Goal: Task Accomplishment & Management: Manage account settings

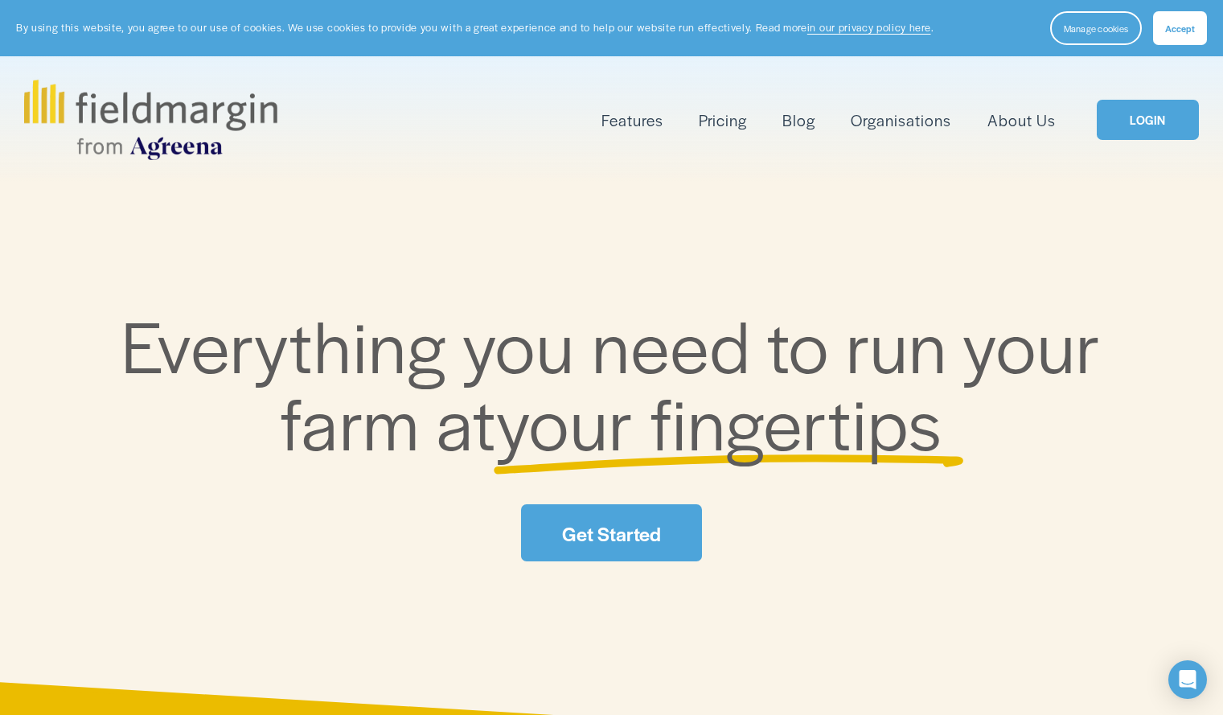
click at [1176, 107] on link "LOGIN" at bounding box center [1147, 120] width 101 height 41
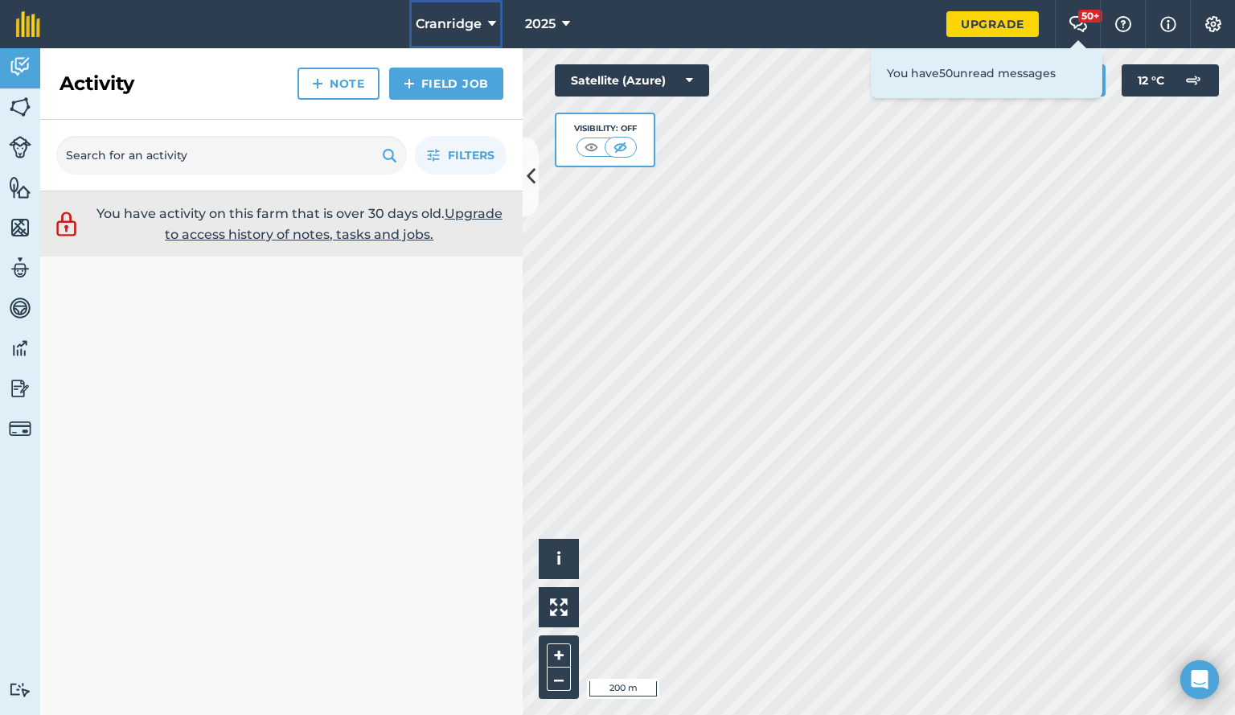
click at [455, 20] on span "Cranridge" at bounding box center [449, 23] width 66 height 19
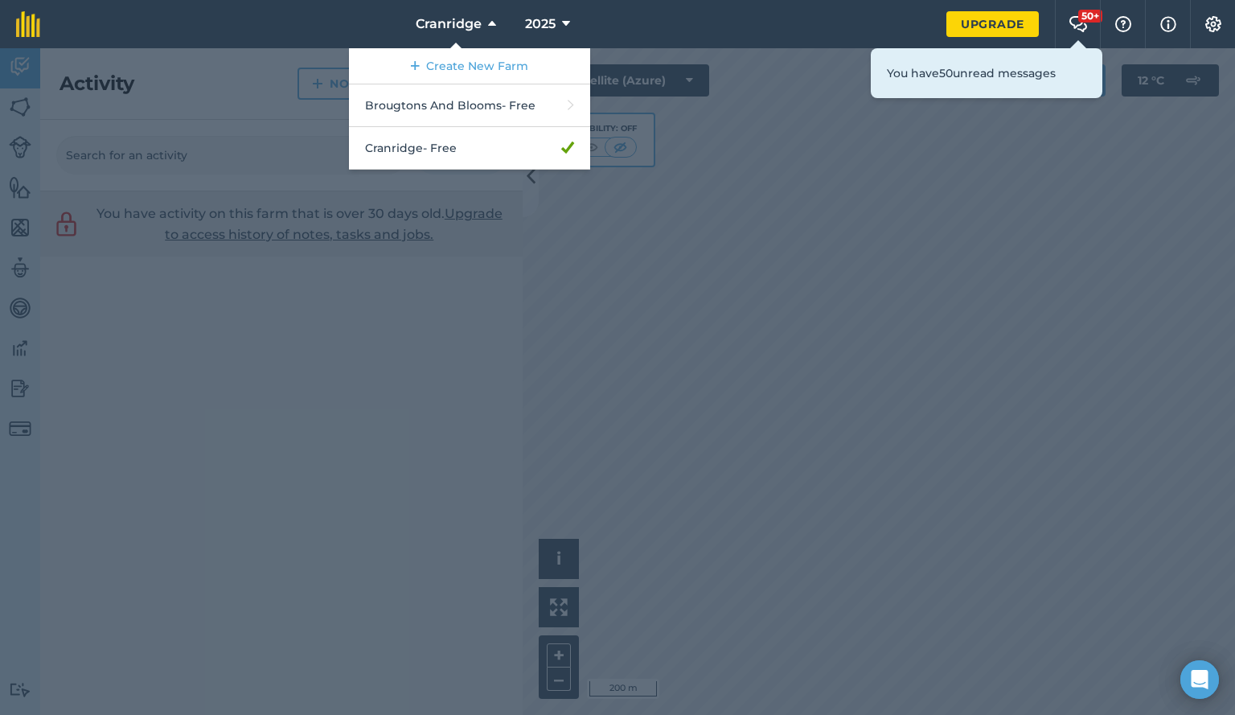
click at [365, 266] on div at bounding box center [617, 381] width 1235 height 667
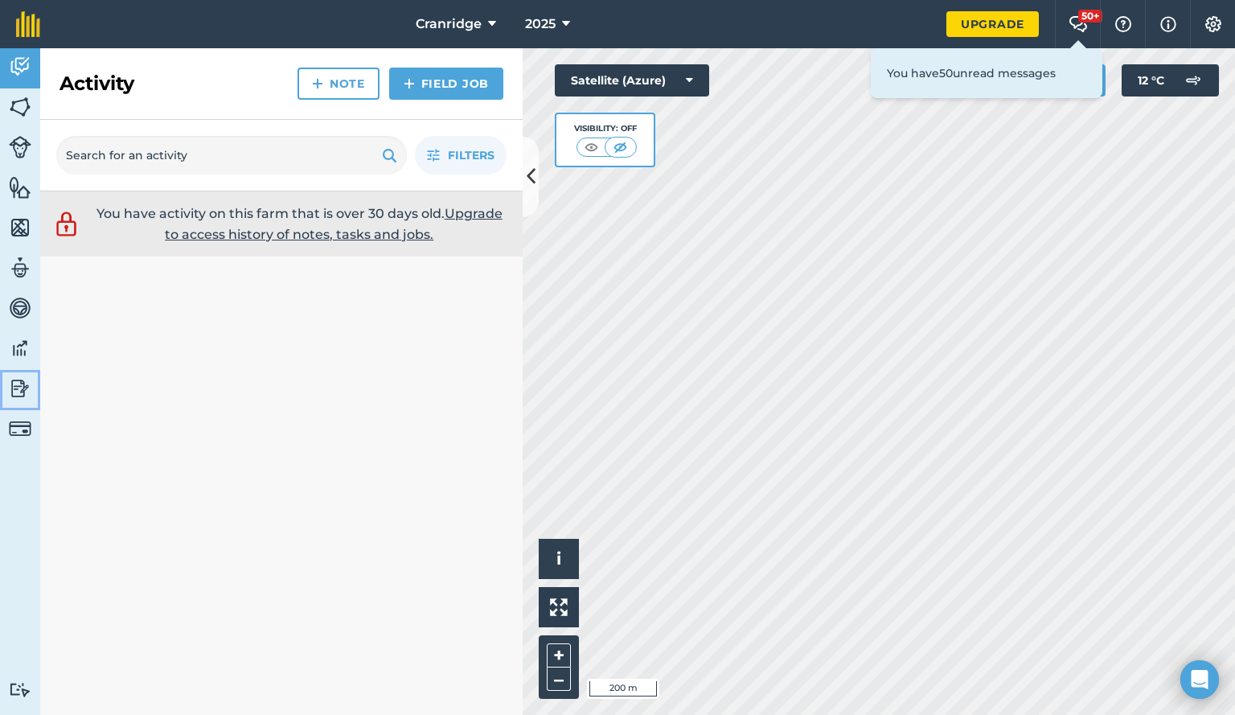
click at [1, 400] on link "Reporting" at bounding box center [20, 390] width 40 height 40
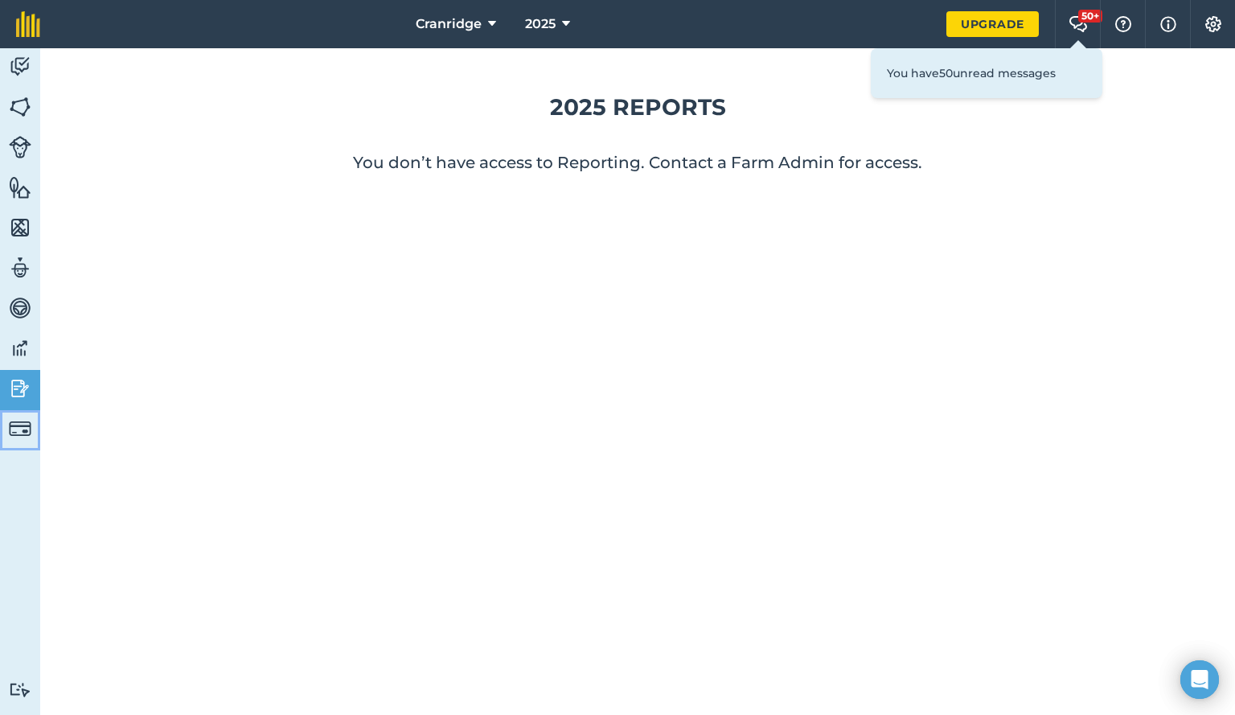
click at [29, 444] on link "Billing" at bounding box center [20, 430] width 40 height 40
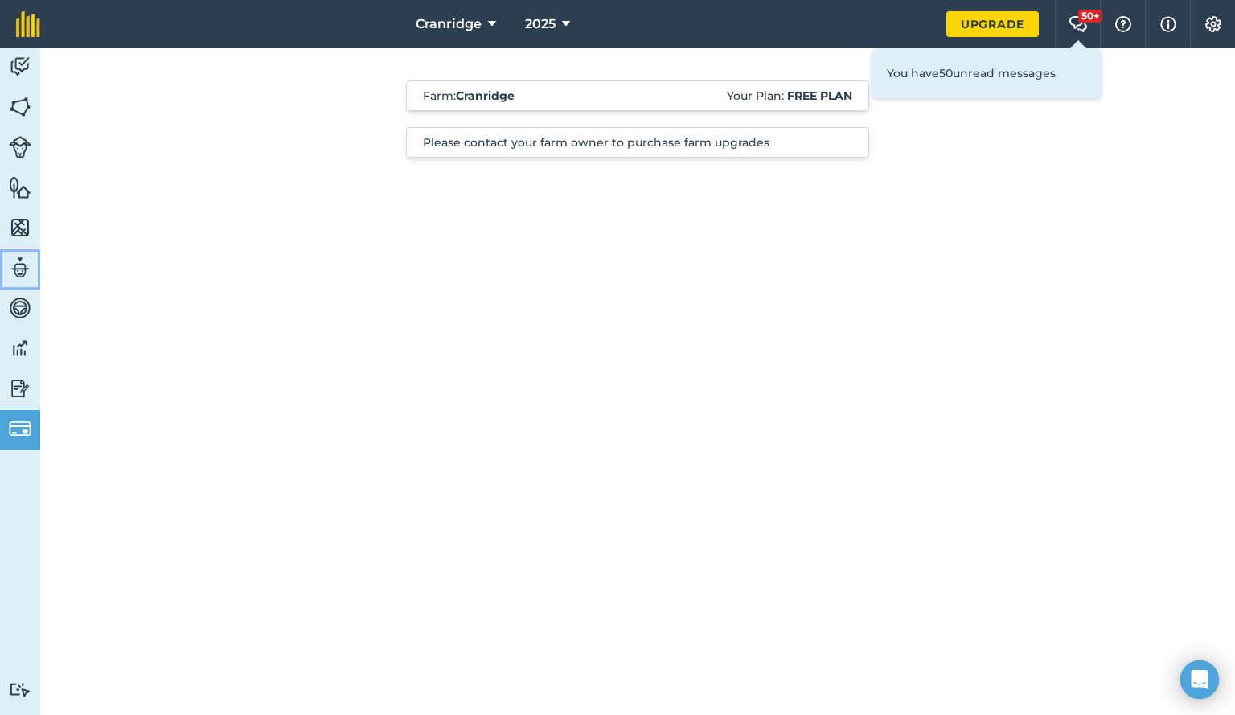
click at [27, 262] on img at bounding box center [20, 268] width 23 height 24
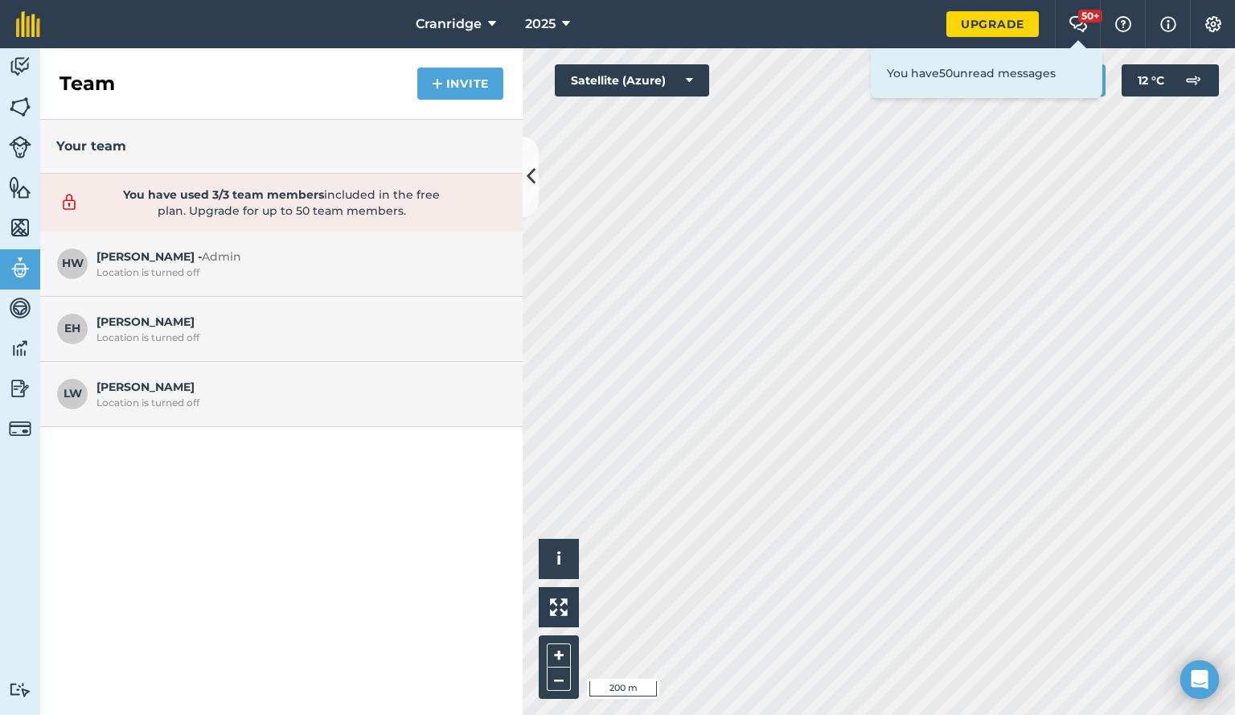
click at [199, 269] on div "Location is turned off" at bounding box center [298, 272] width 402 height 13
click at [12, 71] on img at bounding box center [20, 67] width 23 height 24
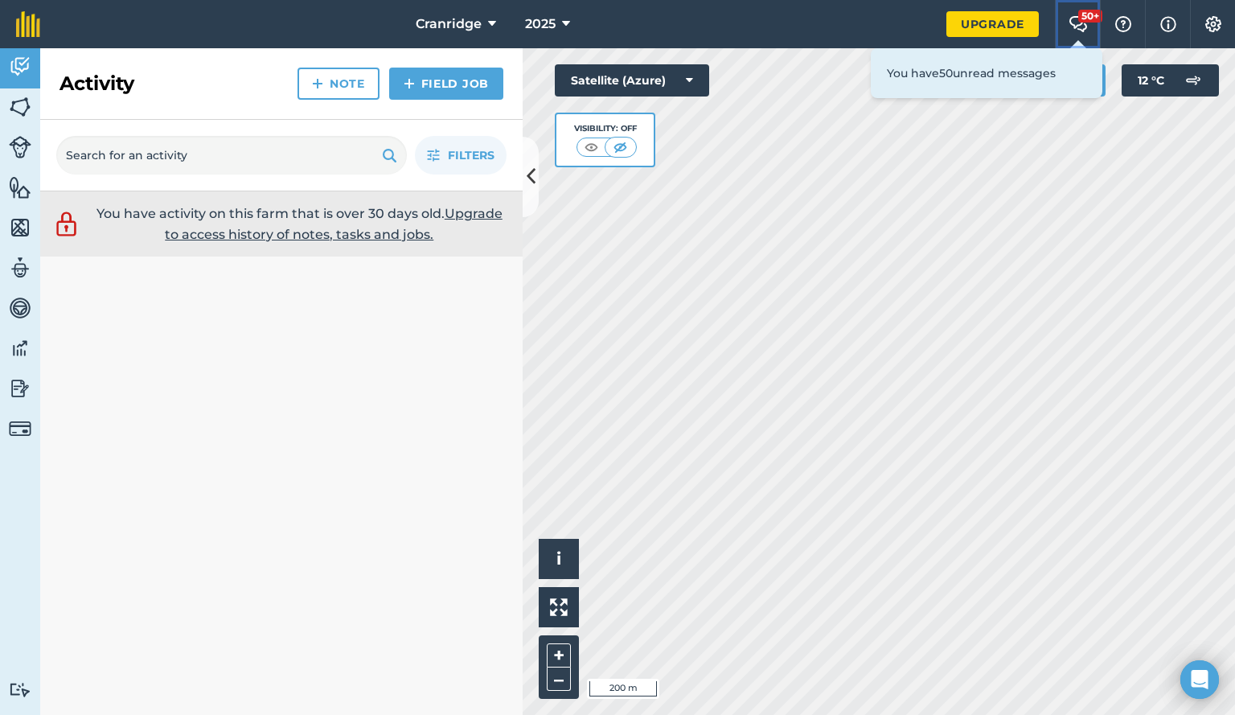
click at [1058, 21] on button "50+ Farm Chat" at bounding box center [1077, 24] width 45 height 48
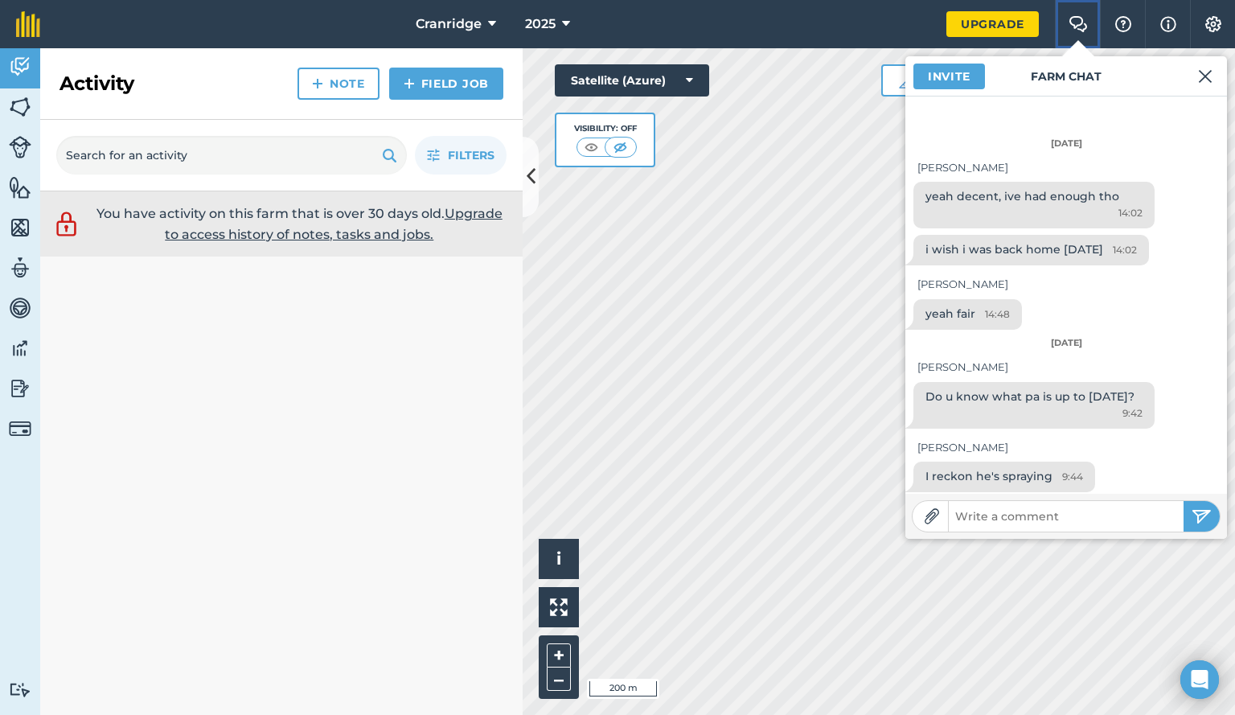
scroll to position [2557, 0]
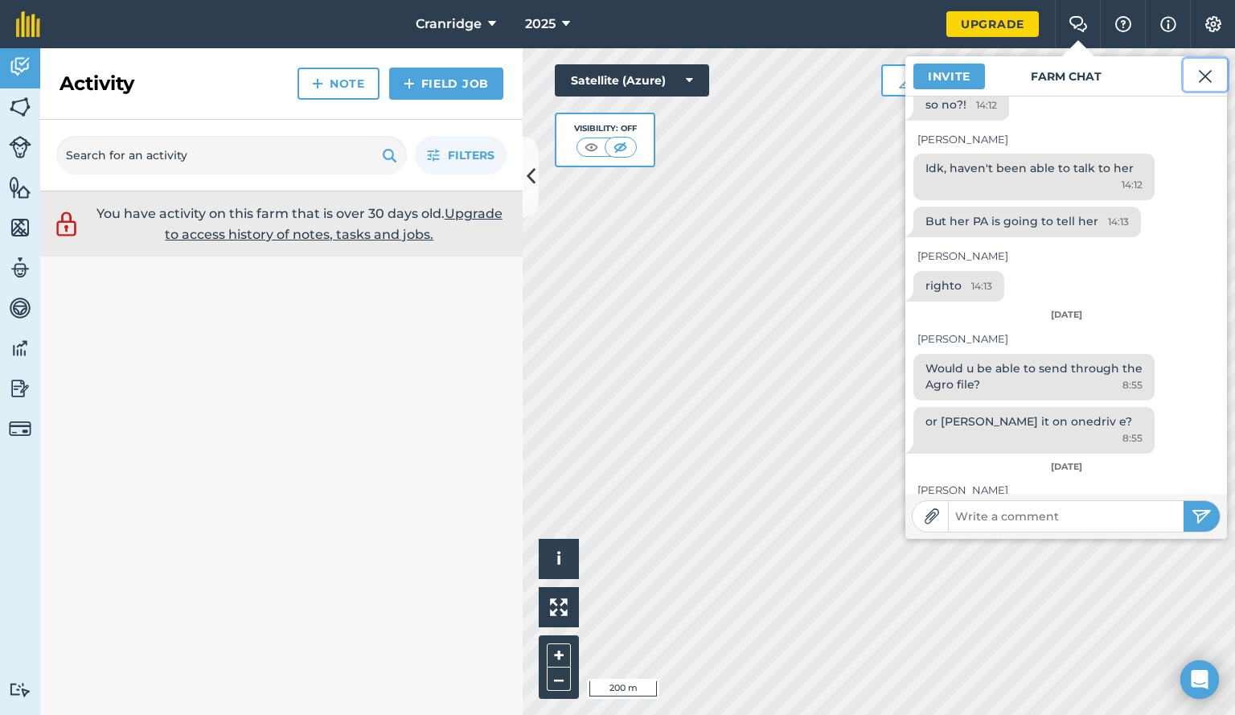
click at [1208, 72] on img at bounding box center [1205, 76] width 14 height 19
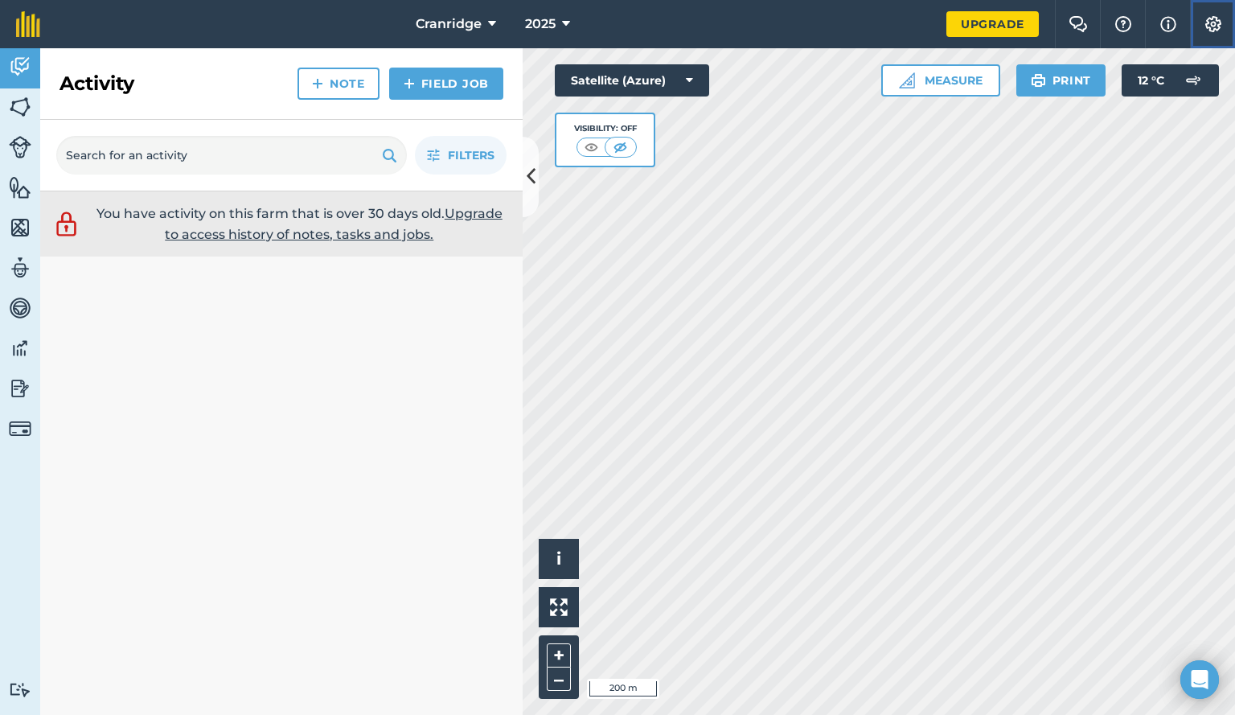
click at [1224, 32] on button "Settings" at bounding box center [1212, 24] width 45 height 48
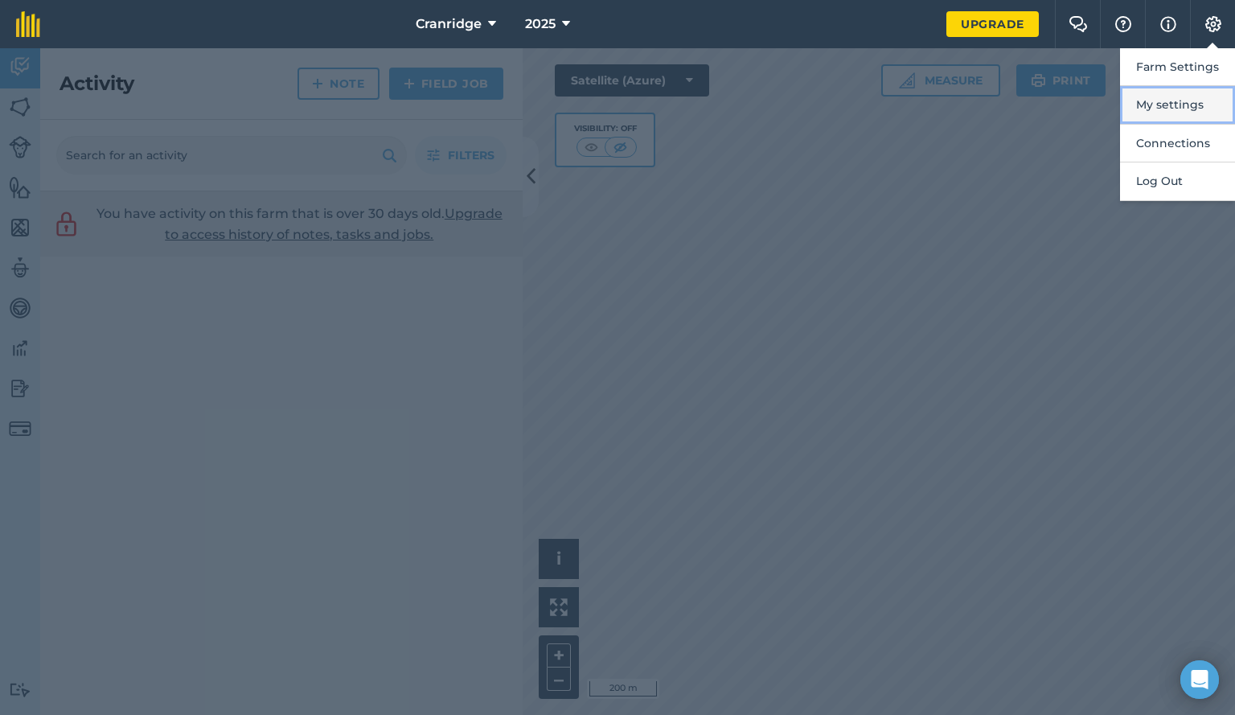
click at [1157, 111] on button "My settings" at bounding box center [1177, 105] width 115 height 38
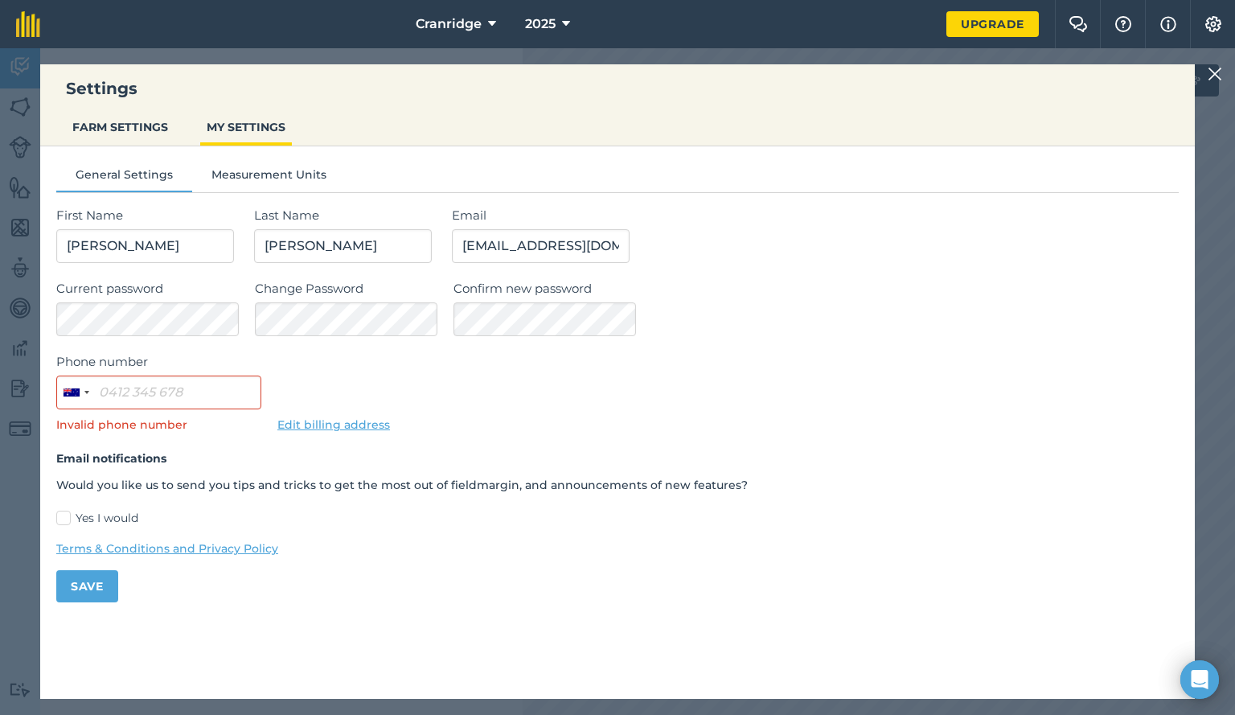
click at [1215, 74] on img at bounding box center [1215, 73] width 14 height 19
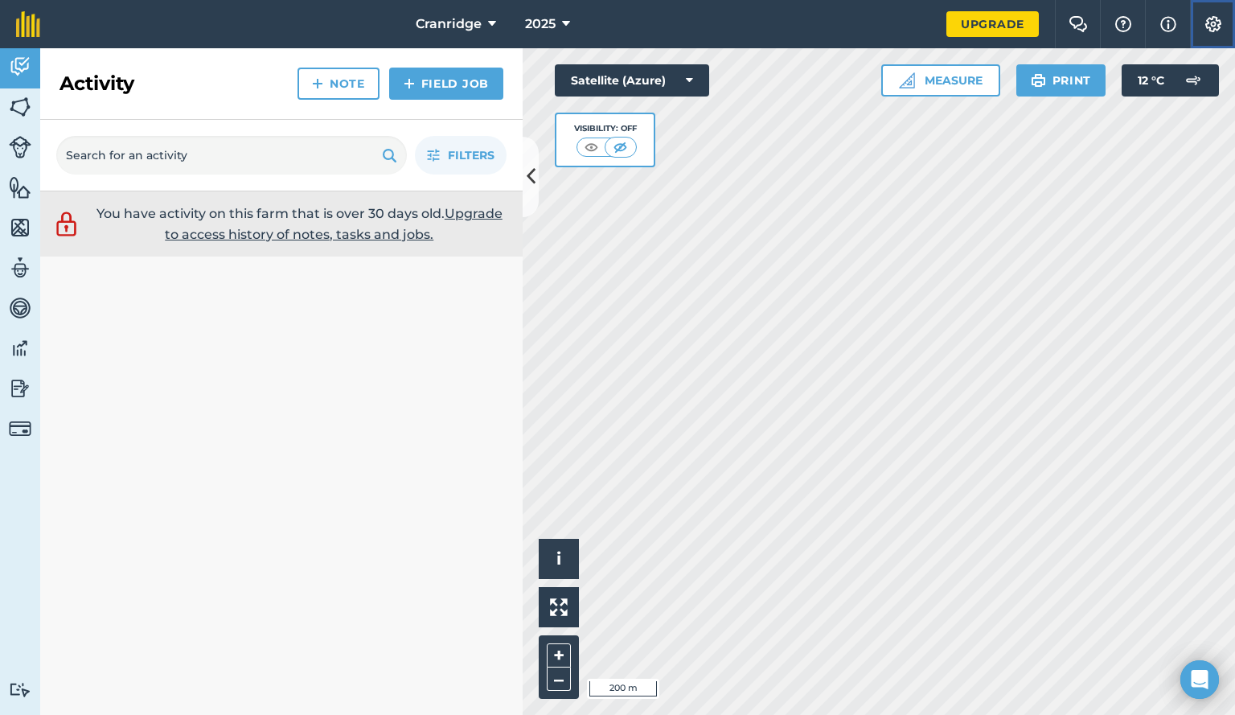
click at [1210, 10] on button "Settings" at bounding box center [1212, 24] width 45 height 48
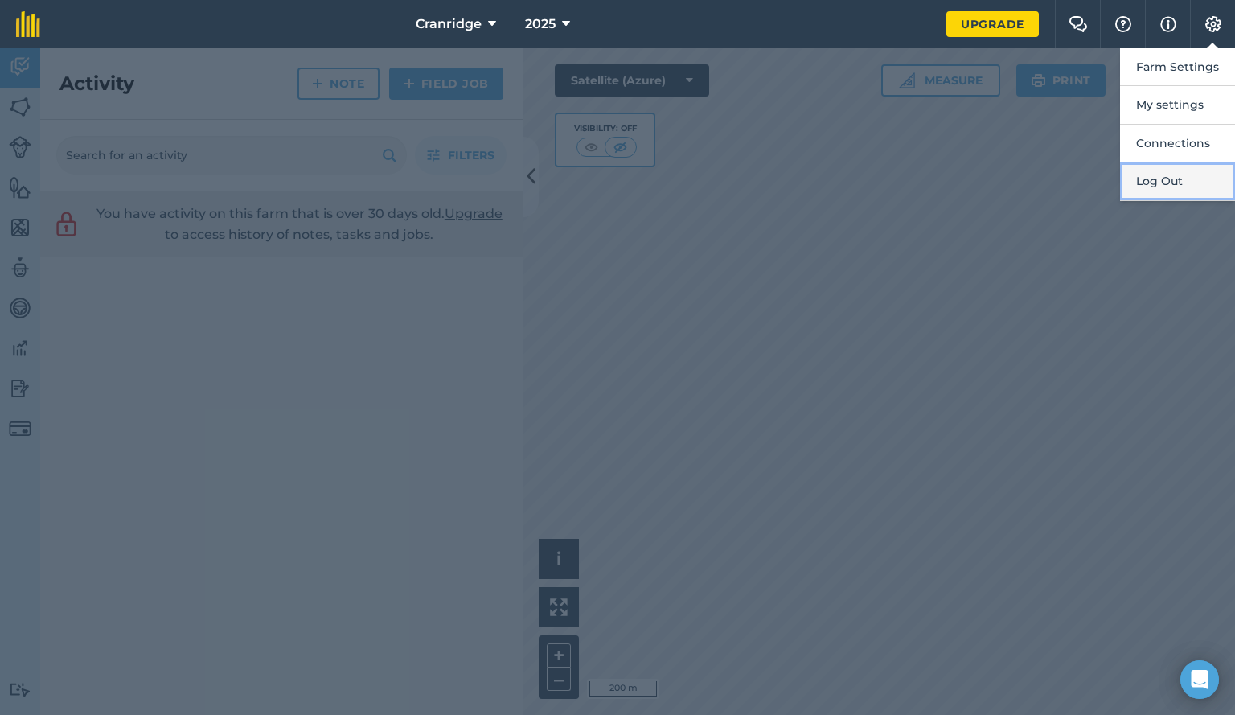
click at [1140, 178] on button "Log Out" at bounding box center [1177, 181] width 115 height 38
